Goal: Task Accomplishment & Management: Manage account settings

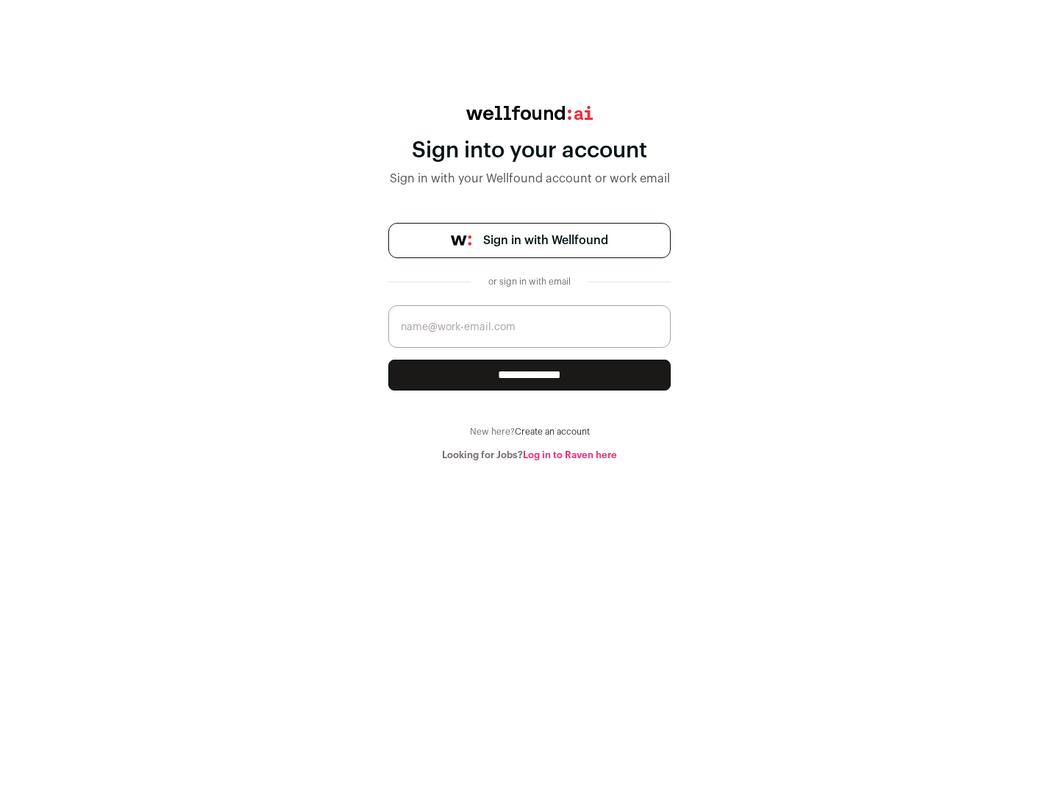
click at [545, 240] on span "Sign in with Wellfound" at bounding box center [545, 241] width 125 height 18
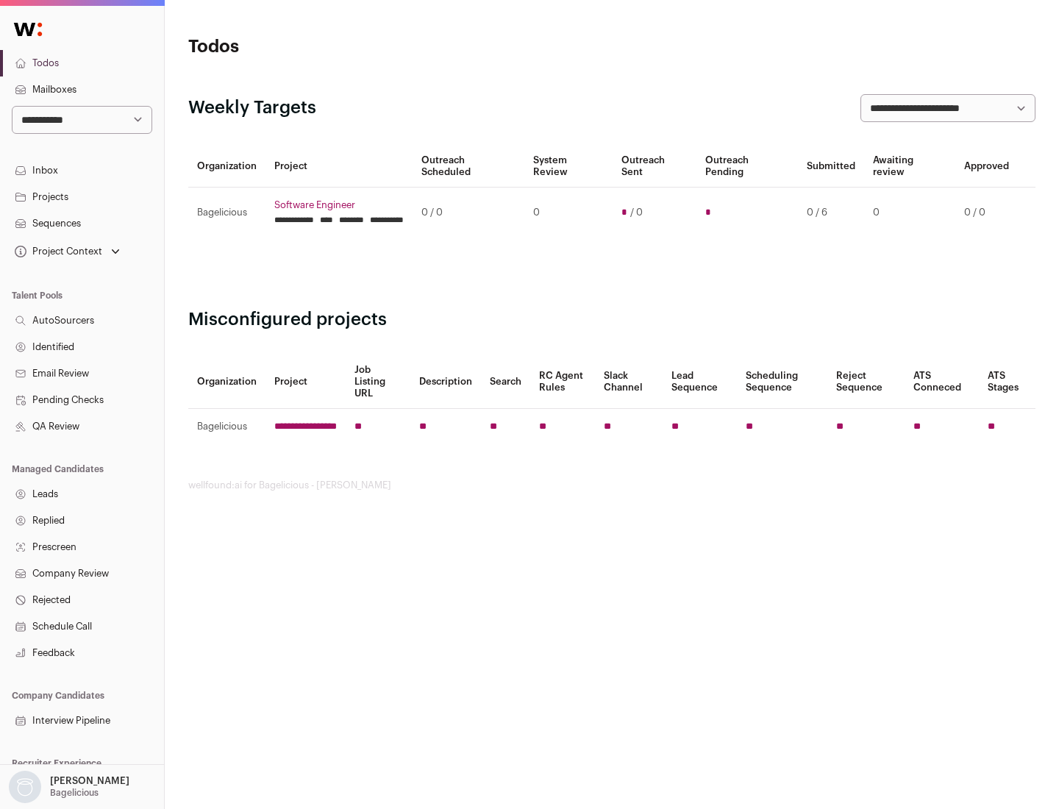
click at [82, 196] on link "Projects" at bounding box center [82, 197] width 164 height 26
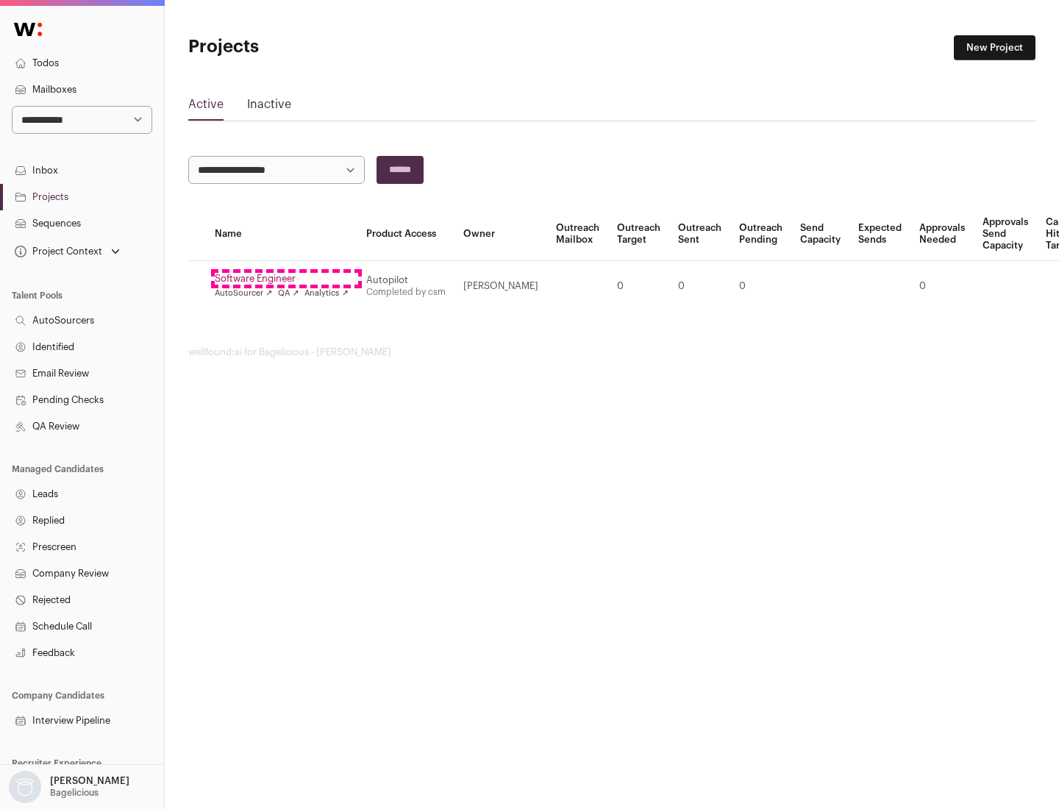
click at [286, 279] on link "Software Engineer" at bounding box center [282, 279] width 134 height 12
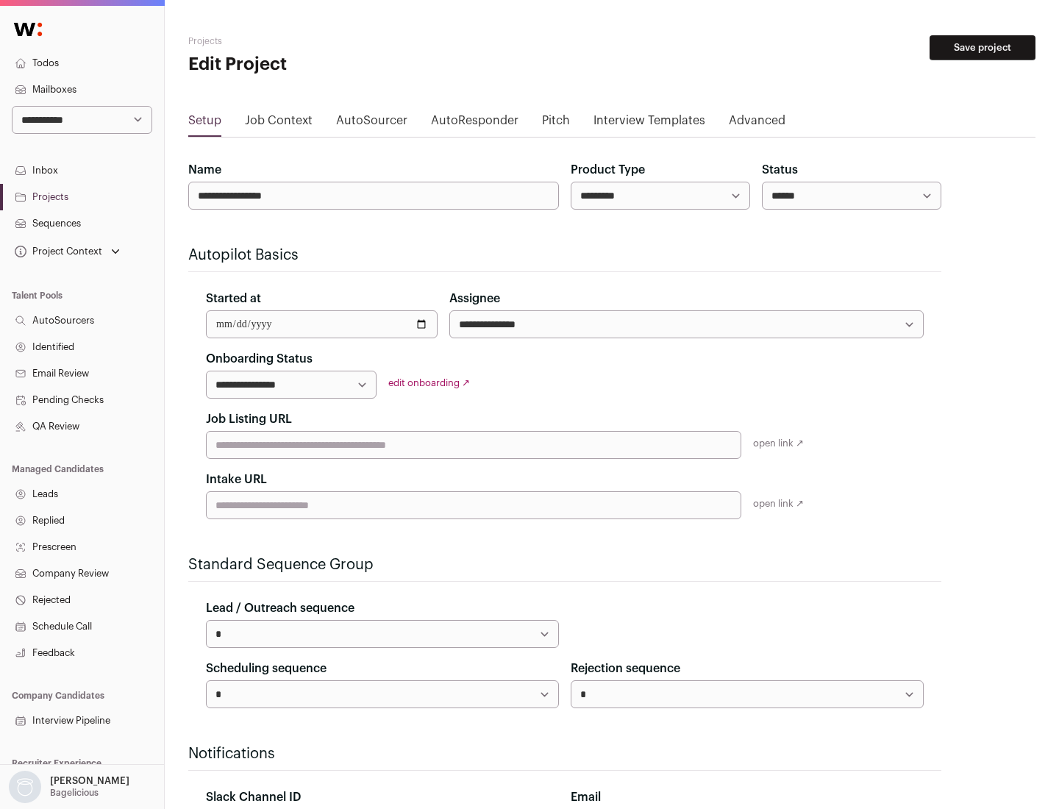
click at [982, 48] on button "Save project" at bounding box center [983, 47] width 106 height 25
